Goal: Check status: Check status

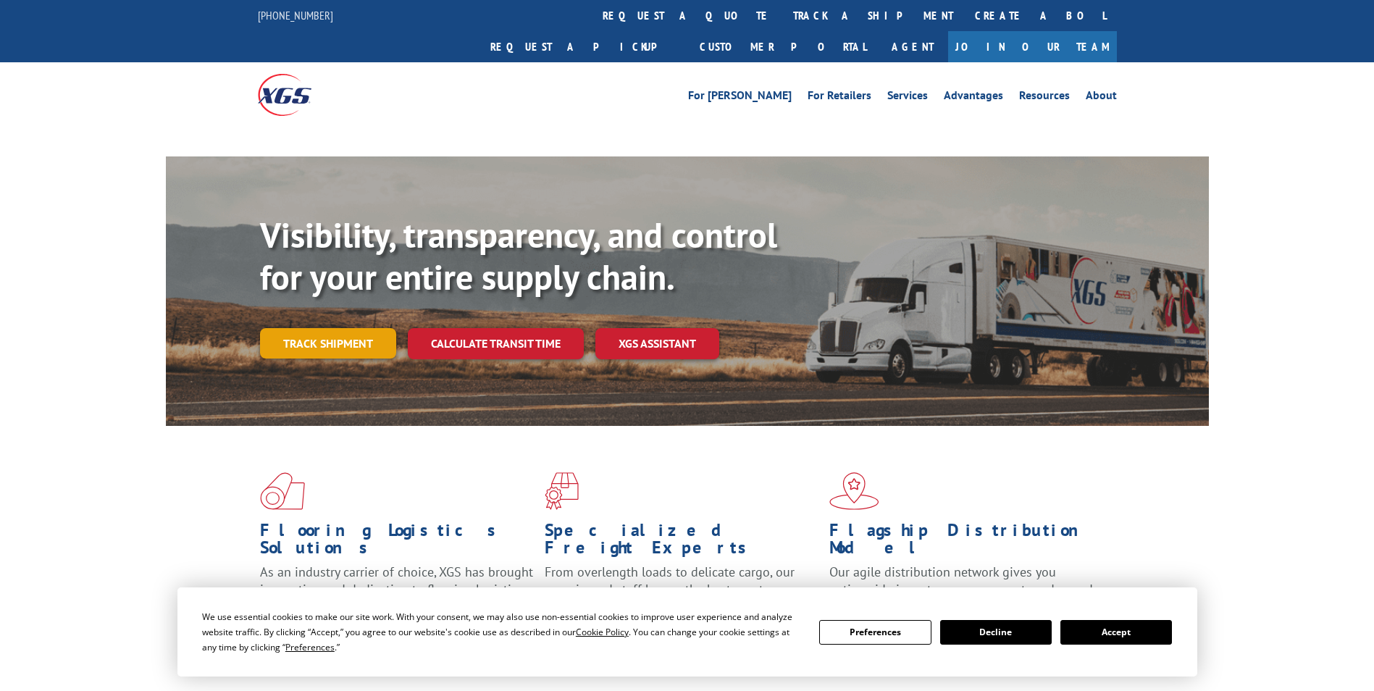
click at [356, 328] on link "Track shipment" at bounding box center [328, 343] width 136 height 30
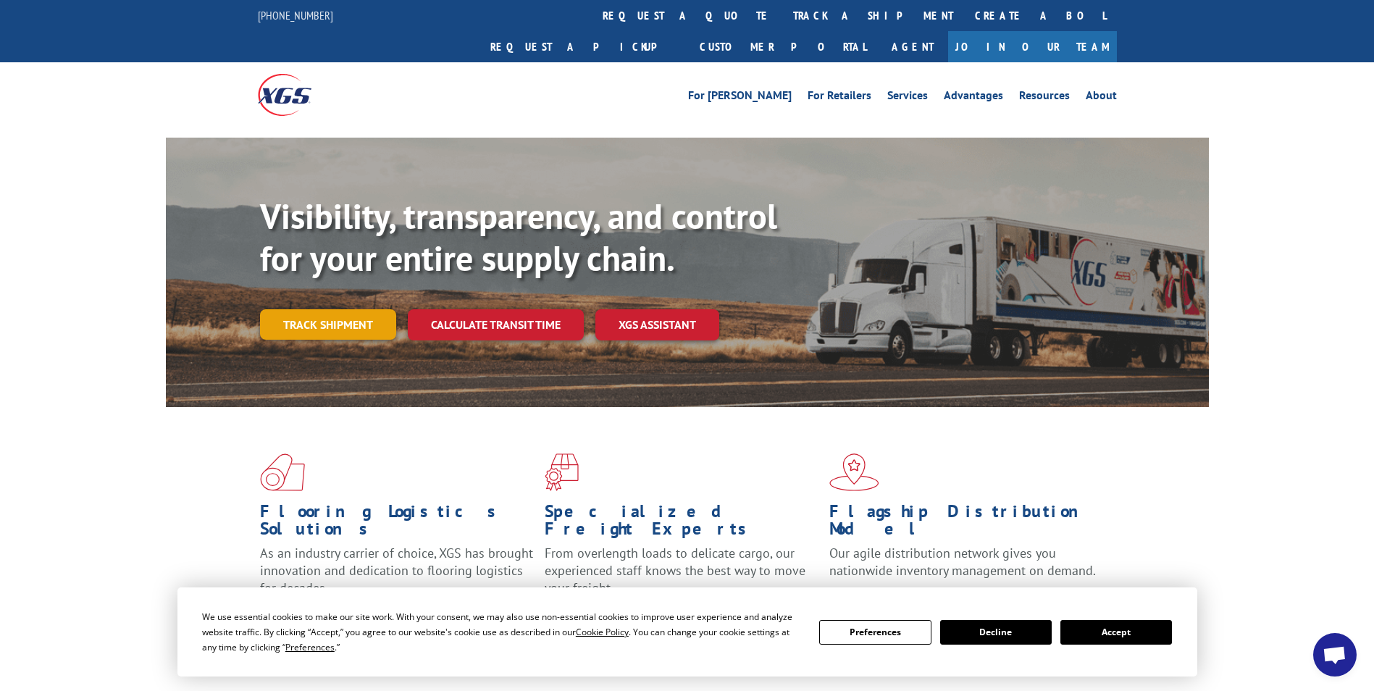
click at [358, 309] on link "Track shipment" at bounding box center [328, 324] width 136 height 30
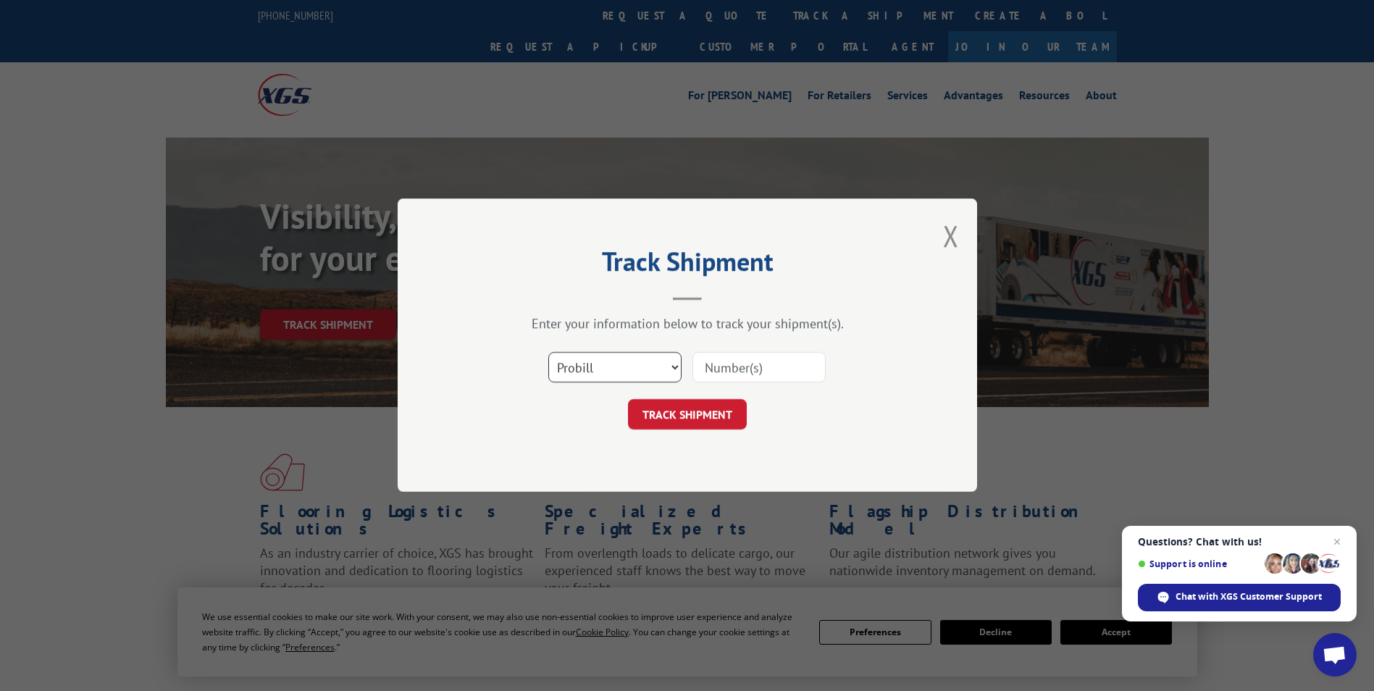
click at [582, 364] on select "Select category... Probill BOL PO" at bounding box center [614, 368] width 133 height 30
select select "bol"
click at [548, 353] on select "Select category... Probill BOL PO" at bounding box center [614, 368] width 133 height 30
click at [754, 362] on input at bounding box center [758, 368] width 133 height 30
click at [734, 366] on input at bounding box center [758, 368] width 133 height 30
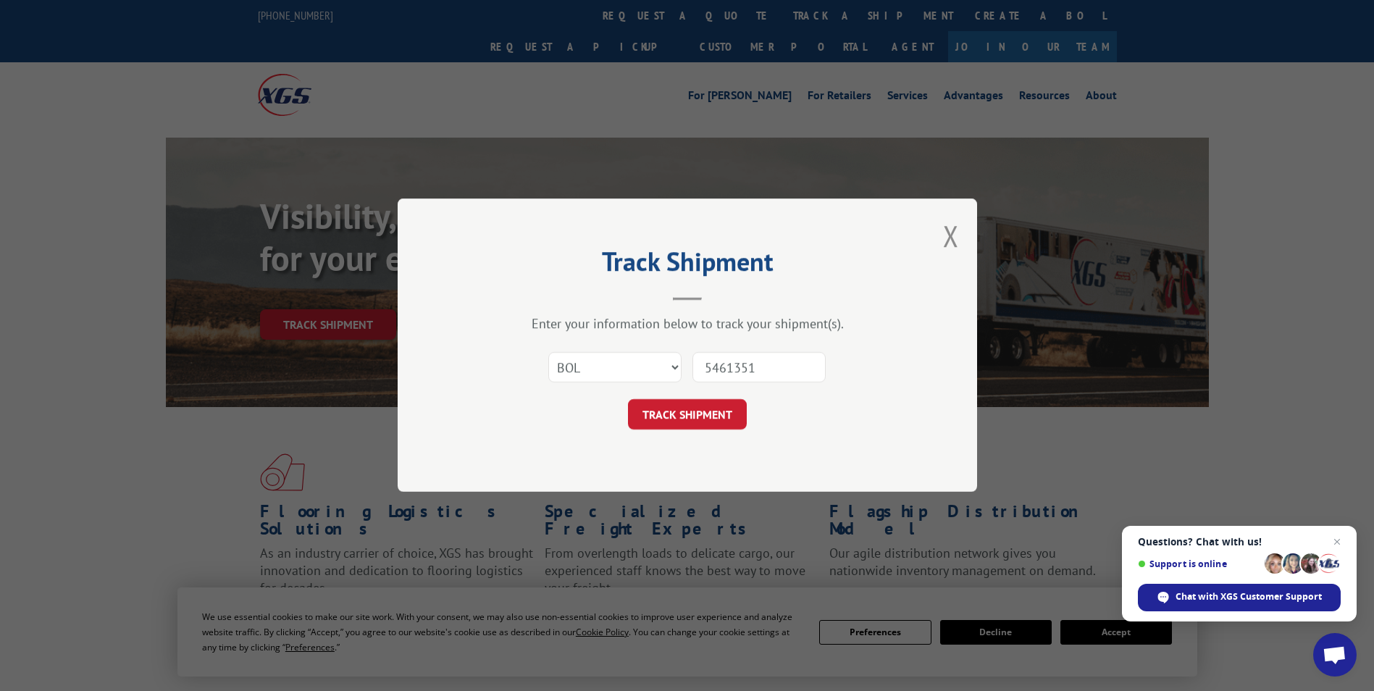
type input "5461351"
click at [628, 400] on button "TRACK SHIPMENT" at bounding box center [687, 415] width 119 height 30
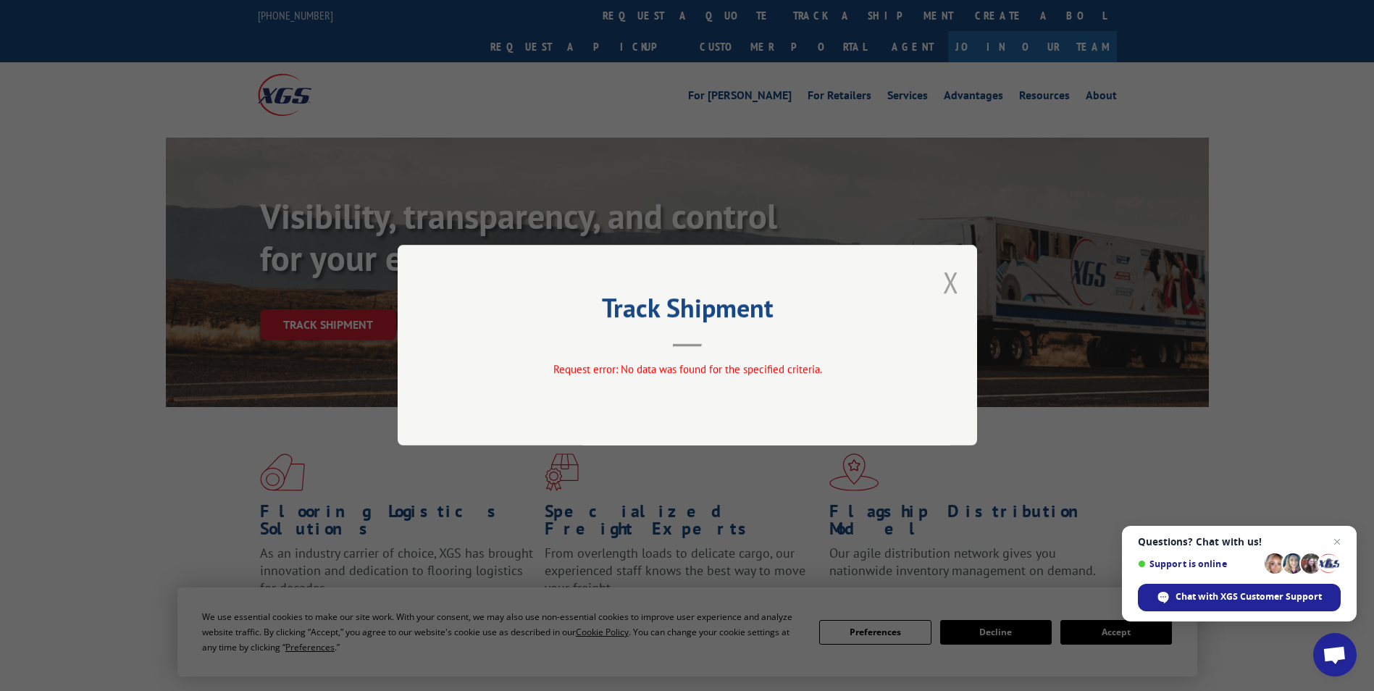
click at [947, 280] on button "Close modal" at bounding box center [951, 282] width 16 height 38
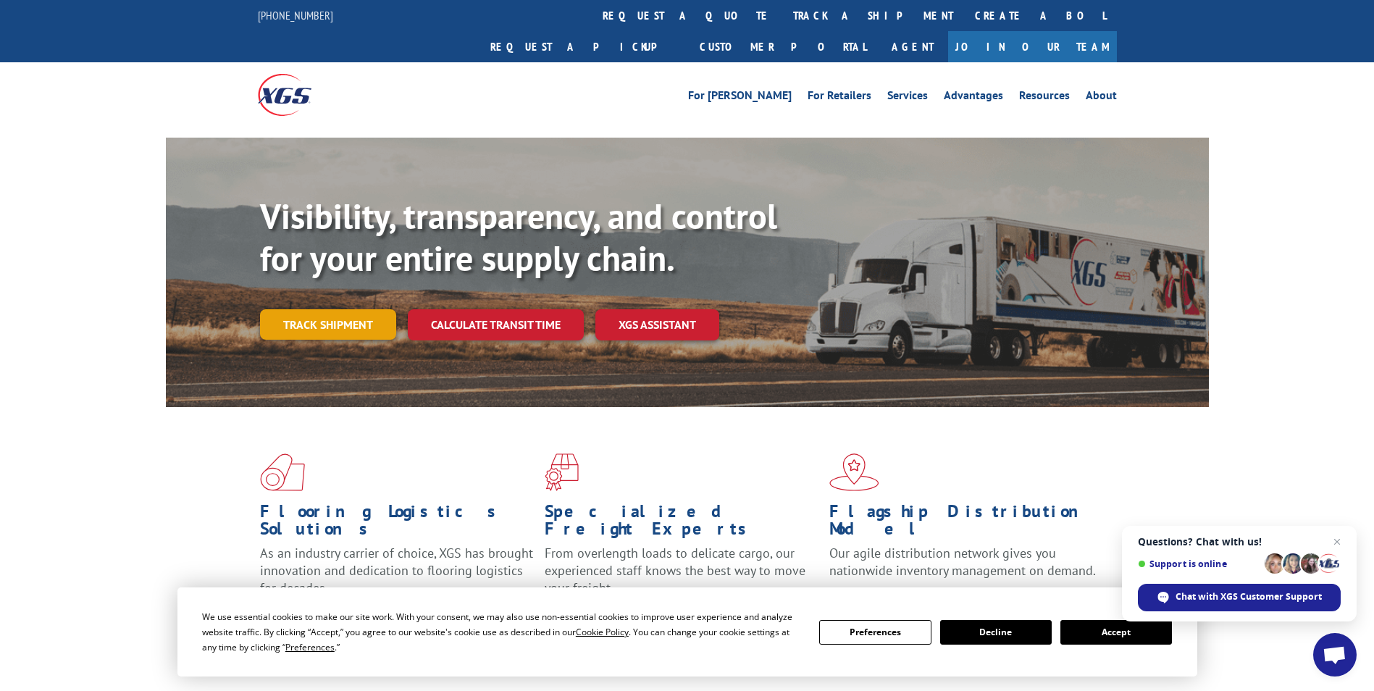
click at [314, 309] on link "Track shipment" at bounding box center [328, 324] width 136 height 30
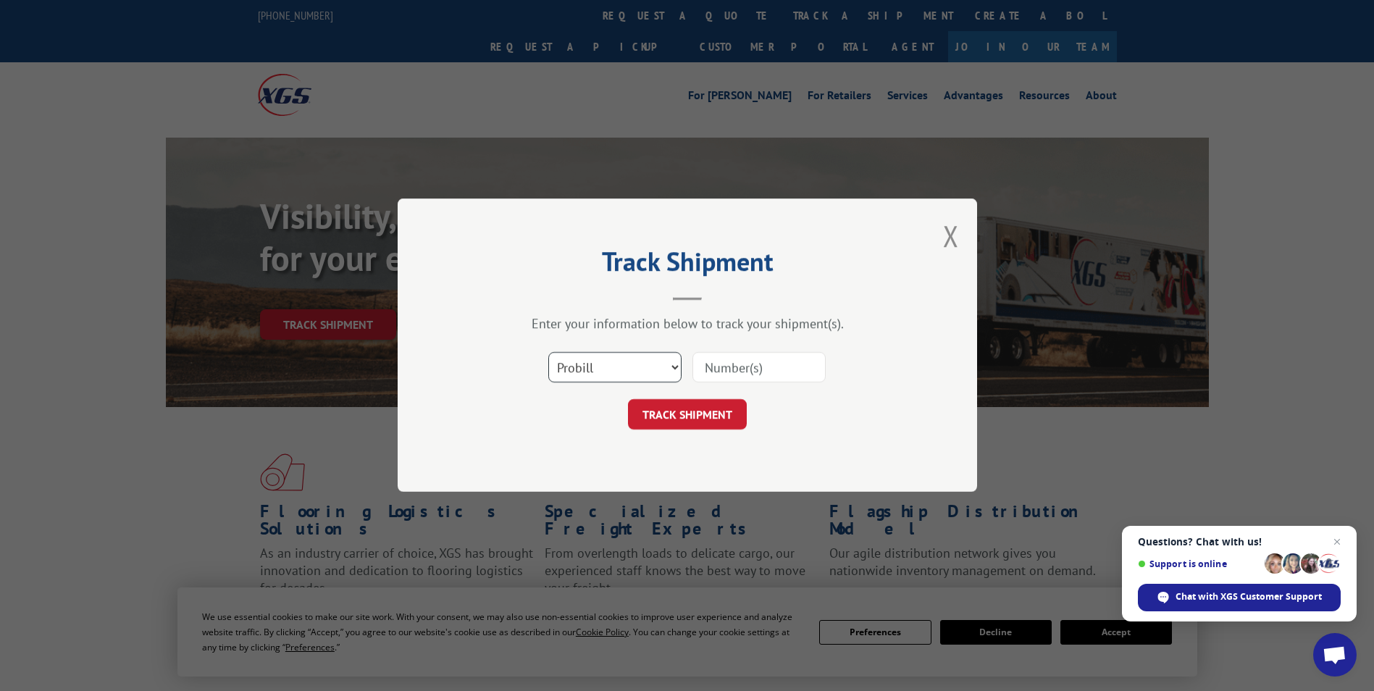
click at [642, 365] on select "Select category... Probill BOL PO" at bounding box center [614, 368] width 133 height 30
select select "bol"
click at [548, 353] on select "Select category... Probill BOL PO" at bounding box center [614, 368] width 133 height 30
click at [728, 369] on input at bounding box center [758, 368] width 133 height 30
click at [741, 364] on input at bounding box center [758, 368] width 133 height 30
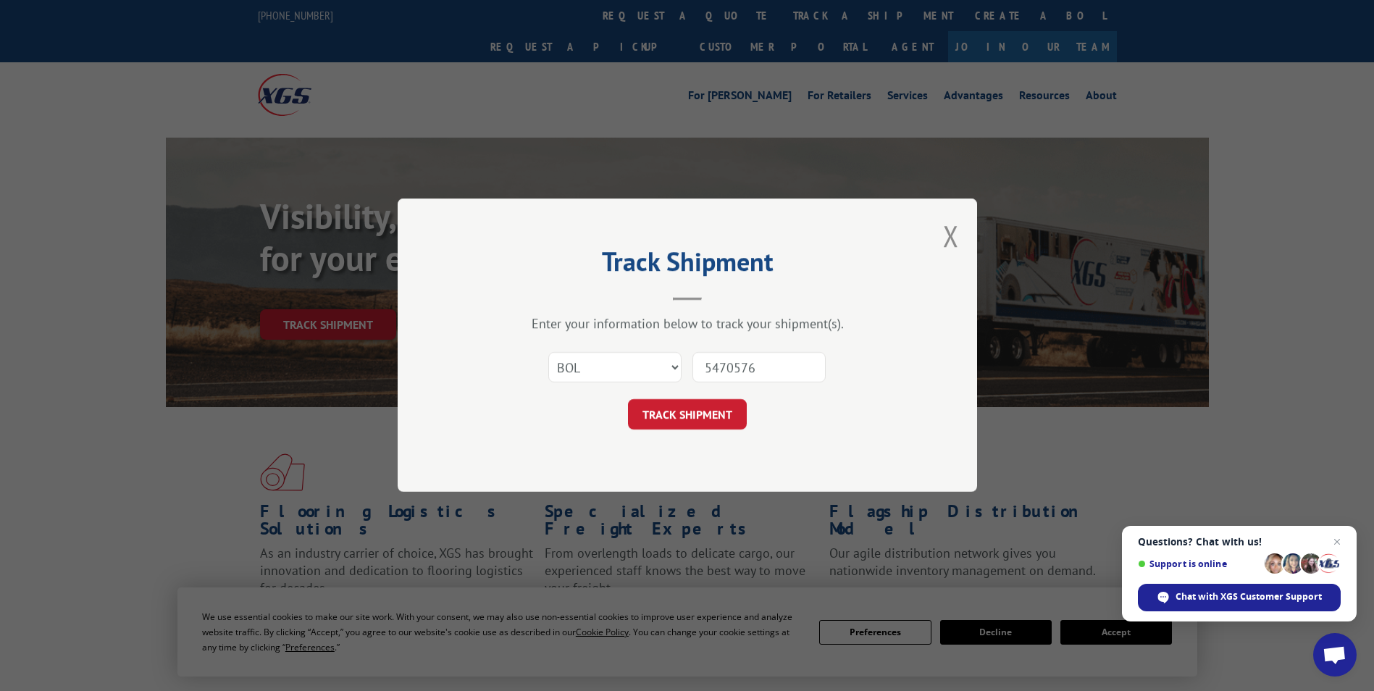
type input "5470576"
click at [628, 400] on button "TRACK SHIPMENT" at bounding box center [687, 415] width 119 height 30
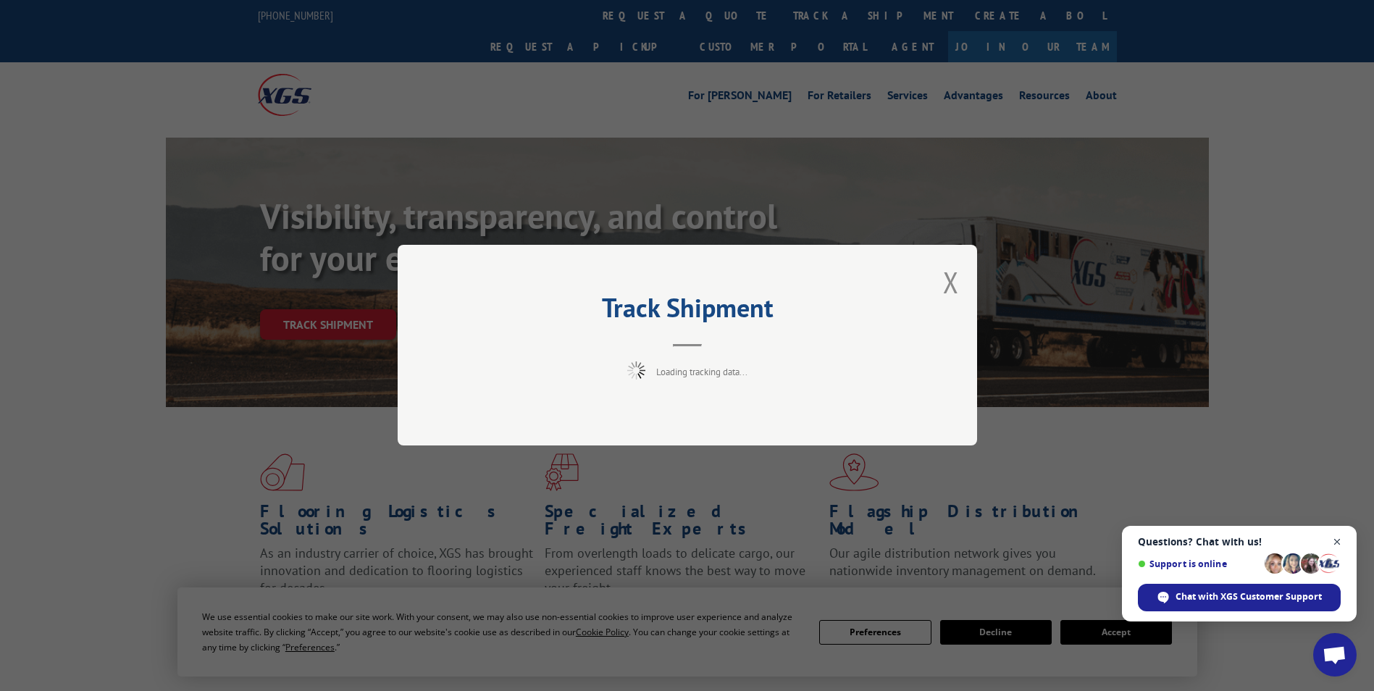
click at [1333, 540] on span "Close chat" at bounding box center [1337, 542] width 18 height 18
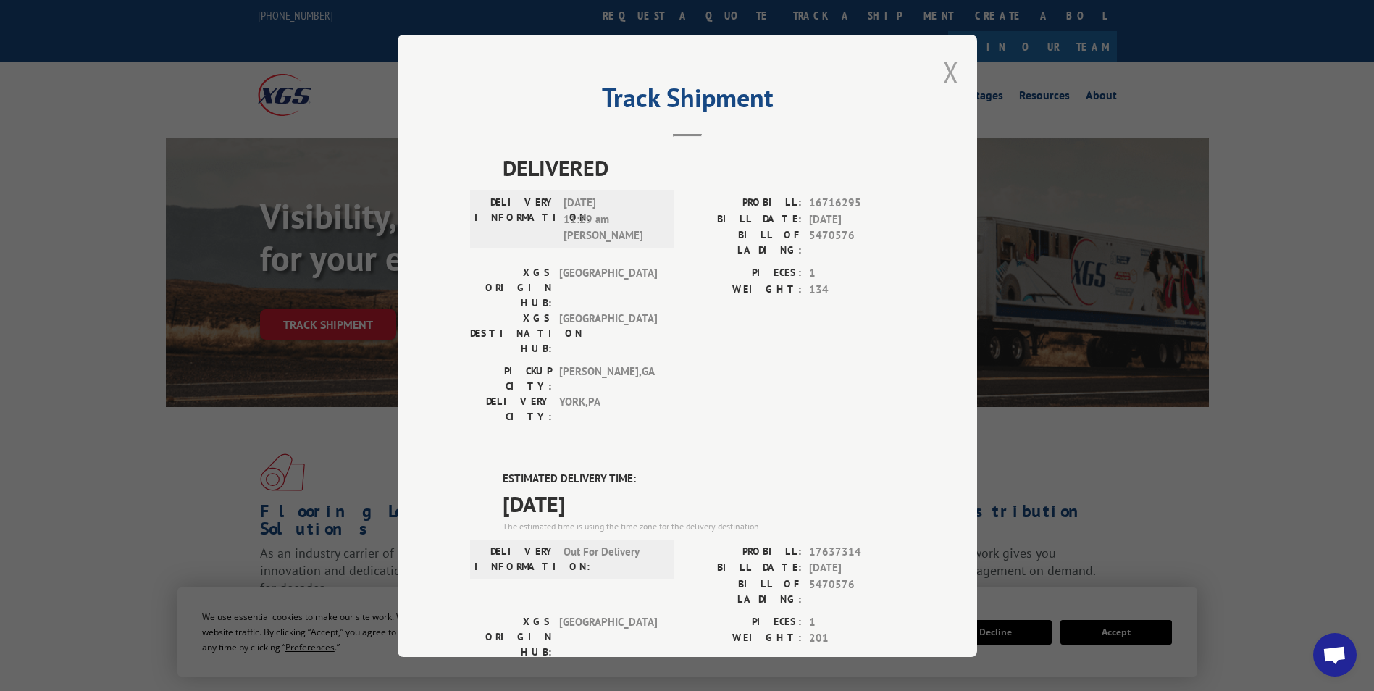
click at [944, 64] on button "Close modal" at bounding box center [951, 72] width 16 height 38
